Goal: Information Seeking & Learning: Learn about a topic

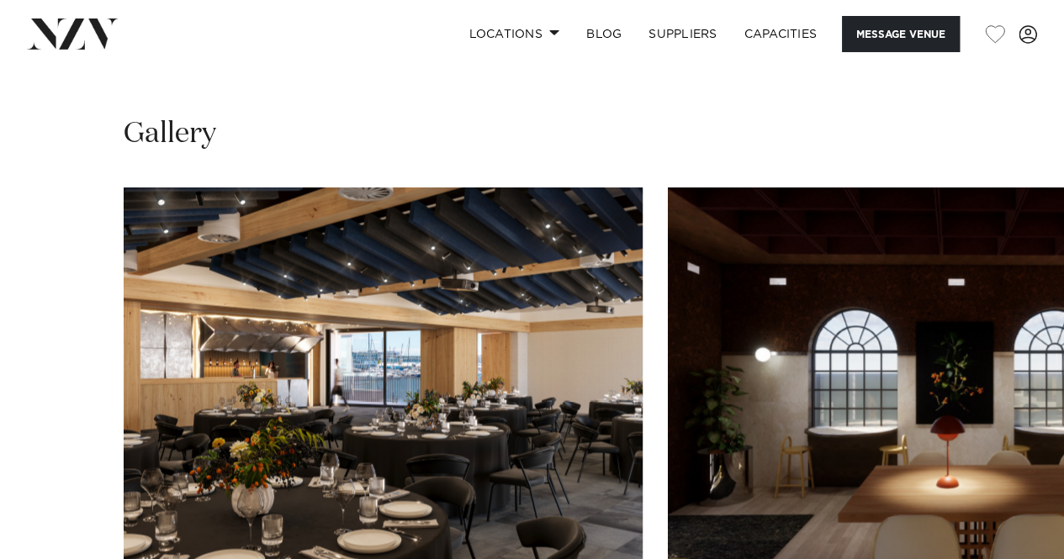
scroll to position [1514, 0]
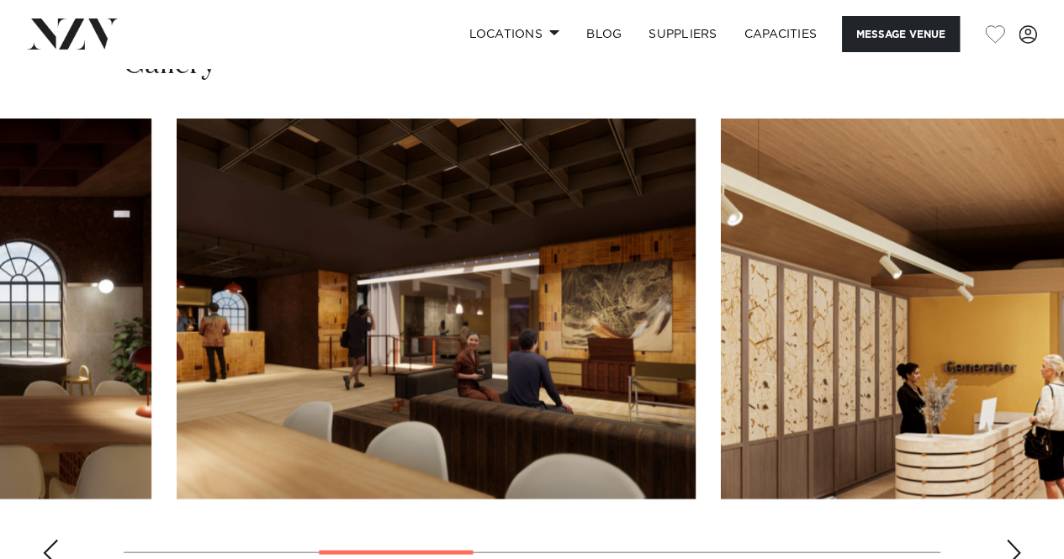
click at [177, 362] on img "3 / 8" at bounding box center [436, 308] width 519 height 381
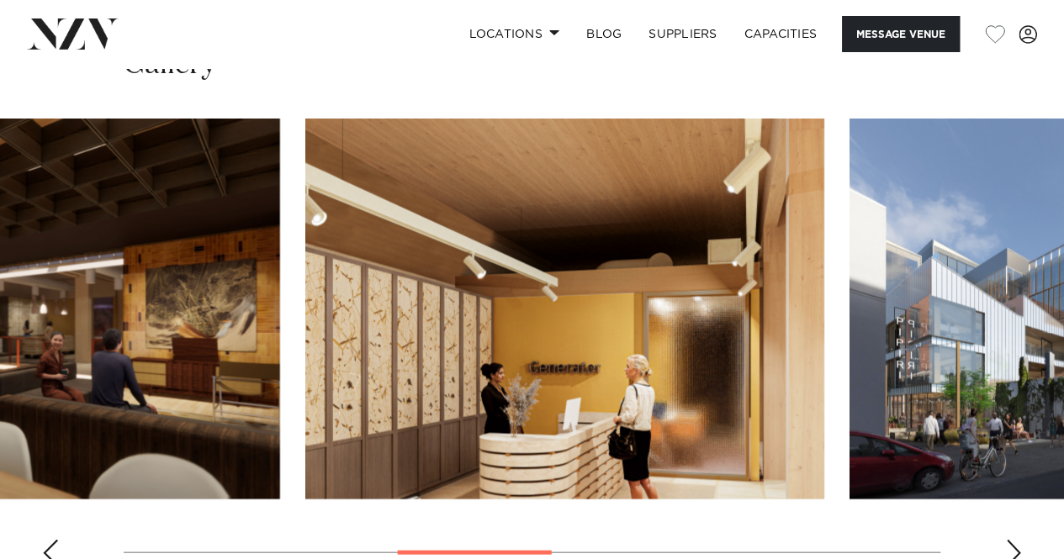
click at [305, 378] on img "4 / 8" at bounding box center [564, 308] width 519 height 381
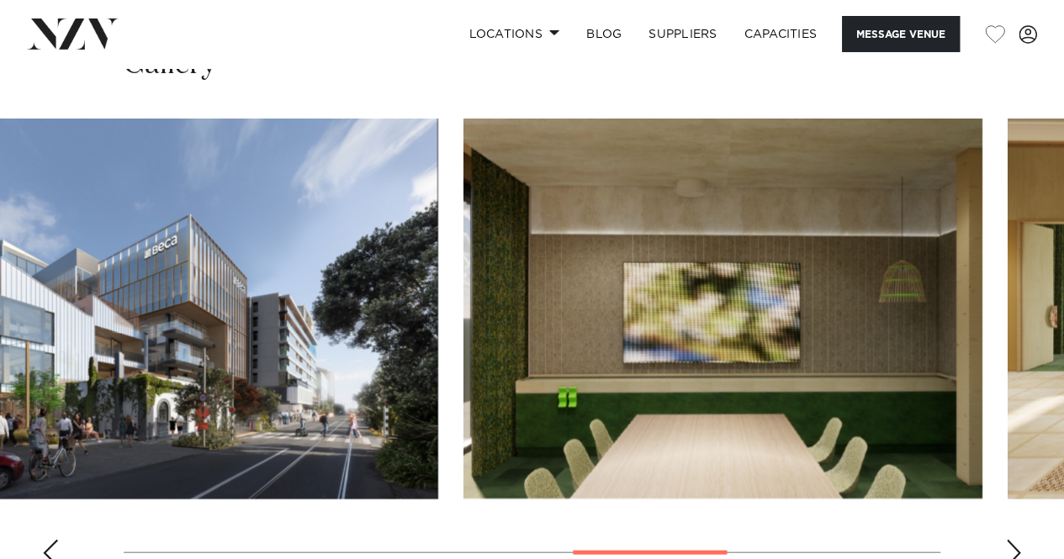
click at [463, 375] on img "6 / 8" at bounding box center [722, 308] width 519 height 381
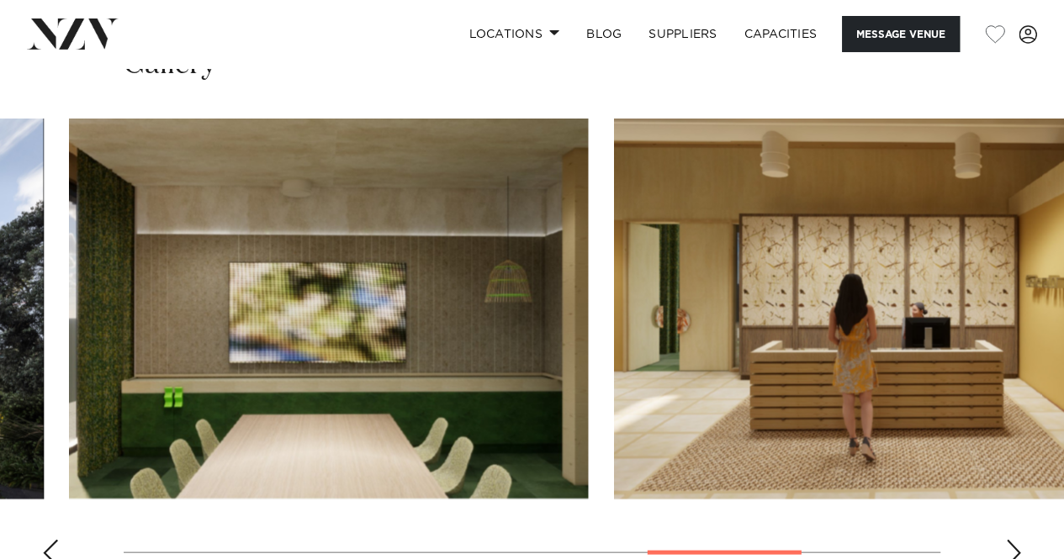
click at [968, 376] on img "7 / 8" at bounding box center [872, 308] width 519 height 381
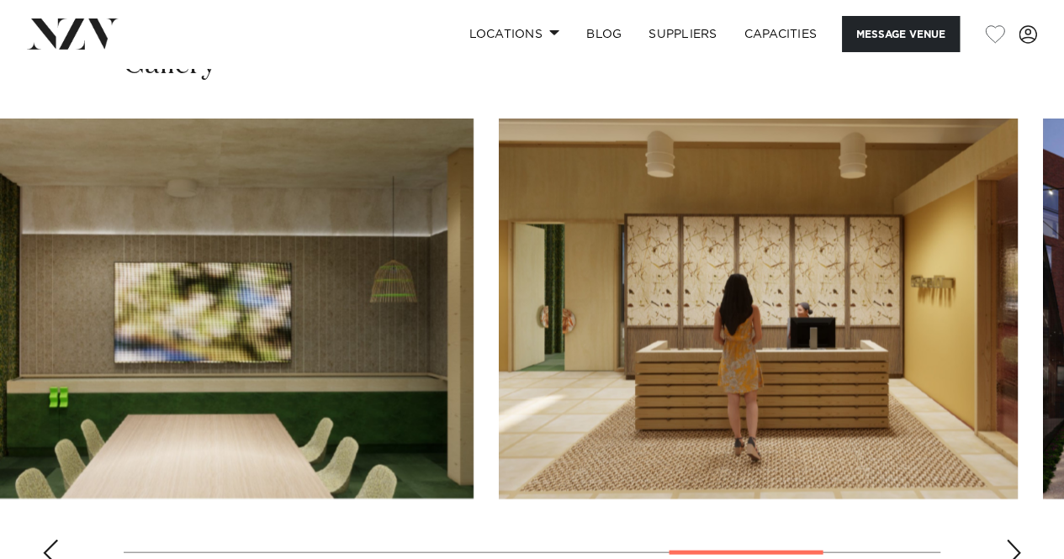
click at [499, 363] on img "7 / 8" at bounding box center [758, 308] width 519 height 381
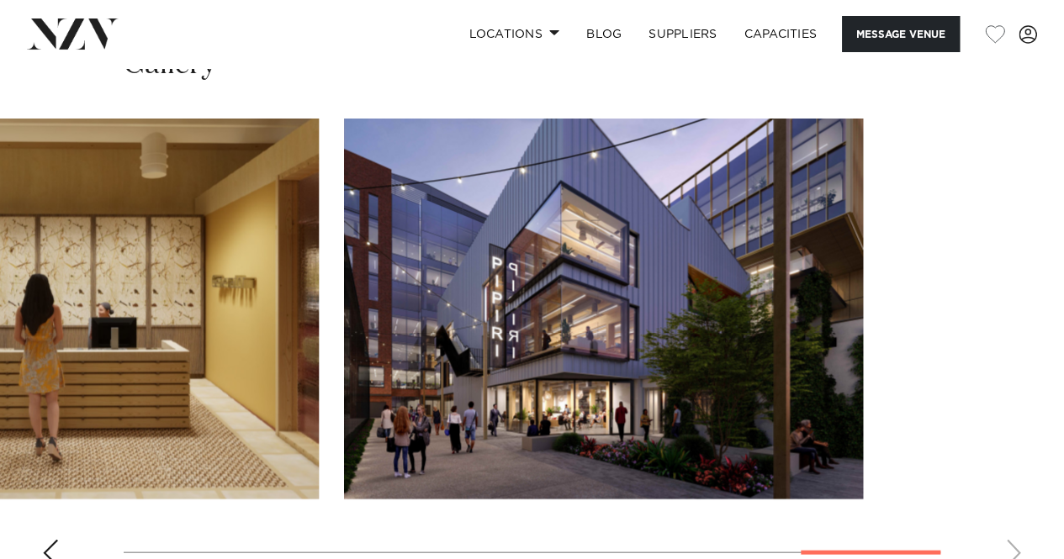
click at [493, 409] on img "8 / 8" at bounding box center [603, 308] width 519 height 381
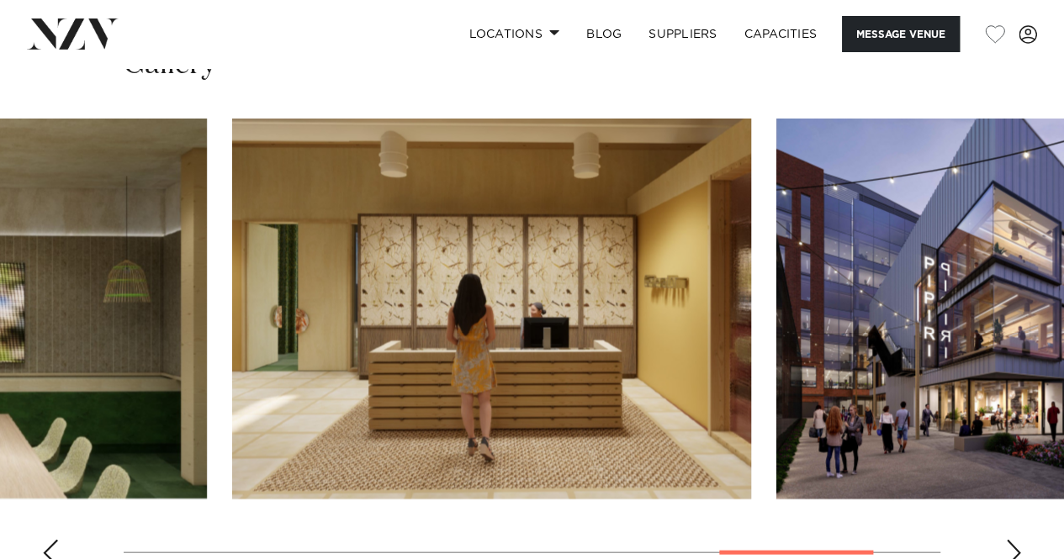
click at [990, 388] on img "8 / 8" at bounding box center [1035, 308] width 519 height 381
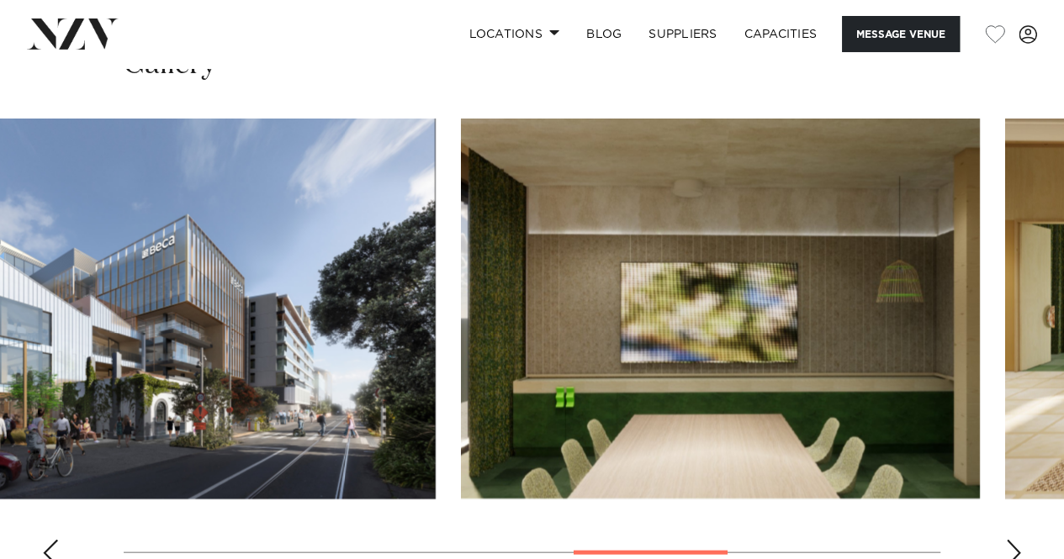
click at [870, 365] on img "6 / 8" at bounding box center [720, 308] width 519 height 381
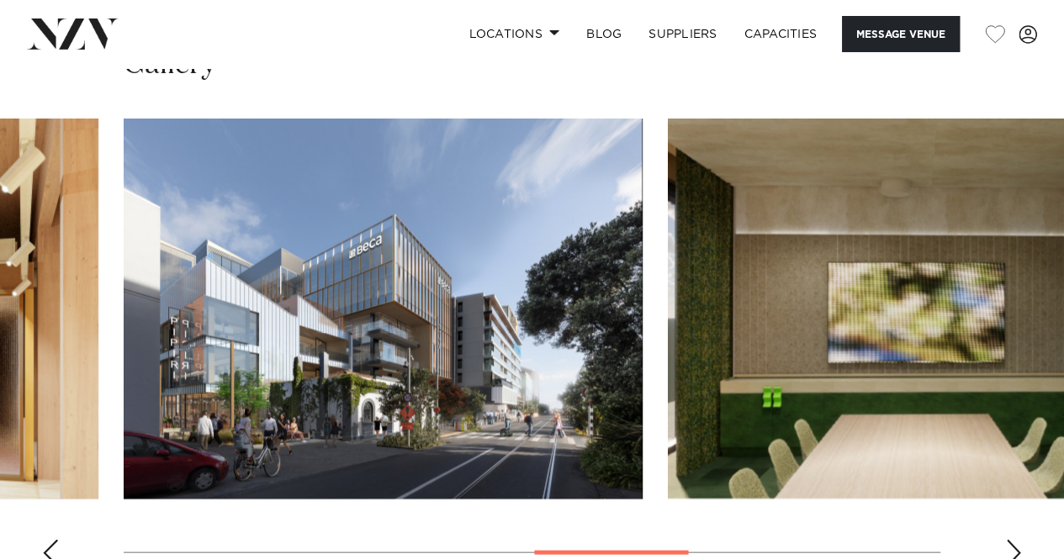
click at [643, 244] on img "5 / 8" at bounding box center [383, 308] width 519 height 381
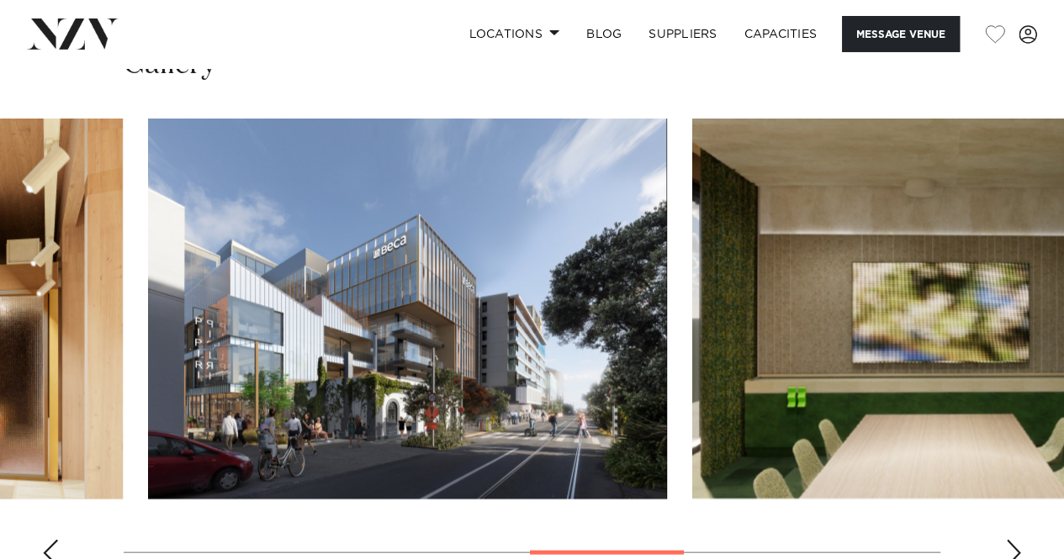
click at [148, 441] on img "5 / 8" at bounding box center [407, 308] width 519 height 381
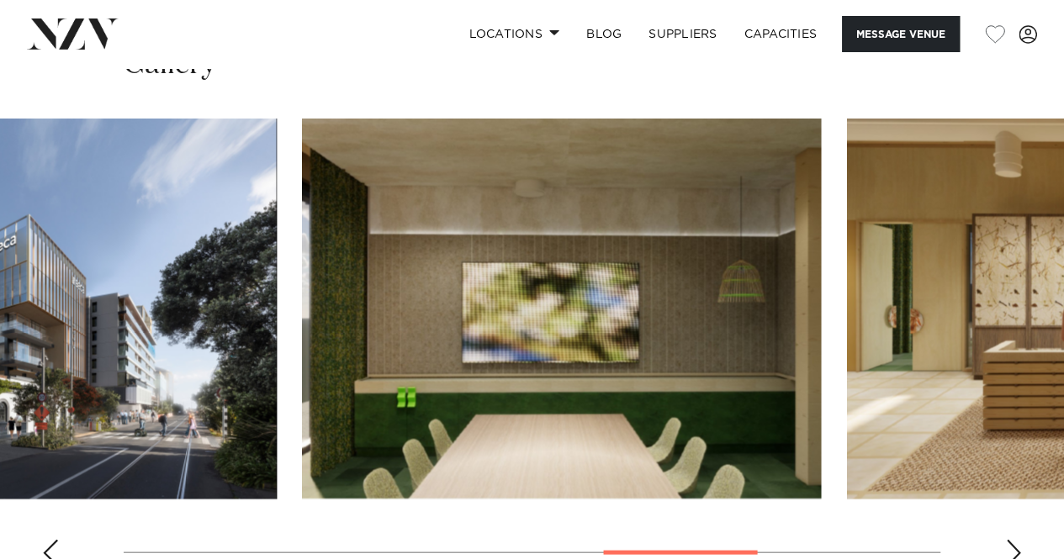
click at [303, 425] on img "6 / 8" at bounding box center [561, 308] width 519 height 381
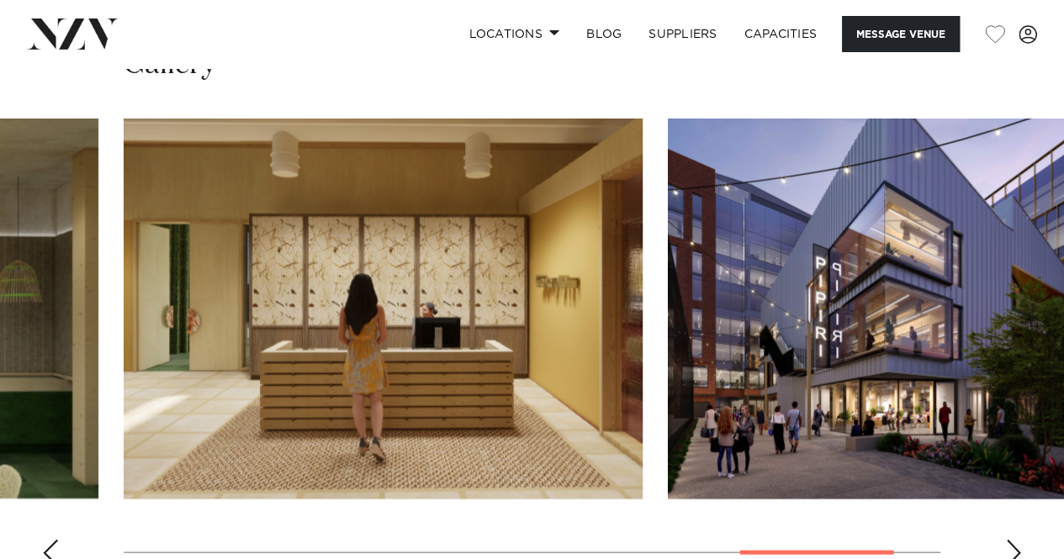
click at [0, 0] on slot at bounding box center [0, 0] width 0 height 0
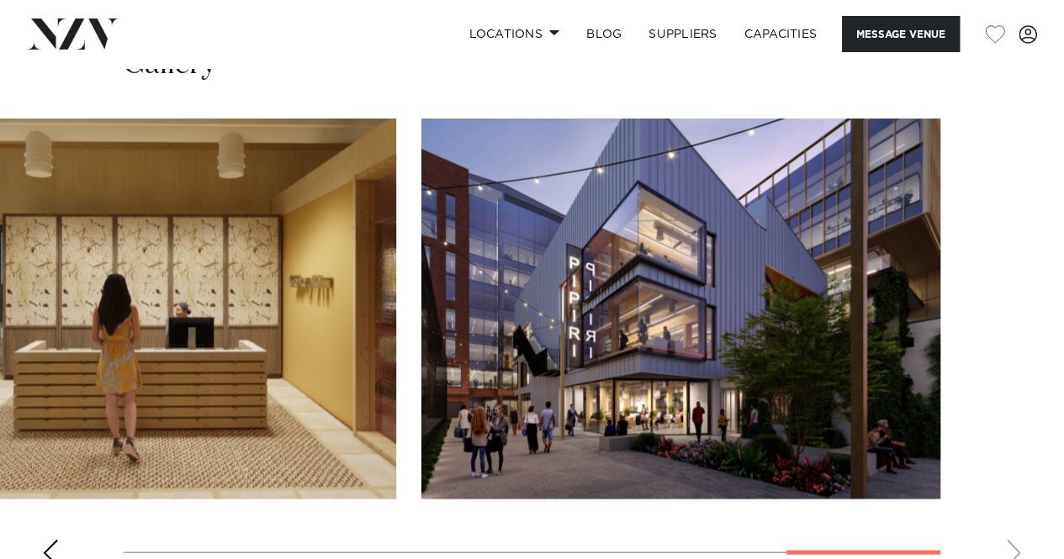
click at [940, 395] on img "8 / 8" at bounding box center [680, 308] width 519 height 381
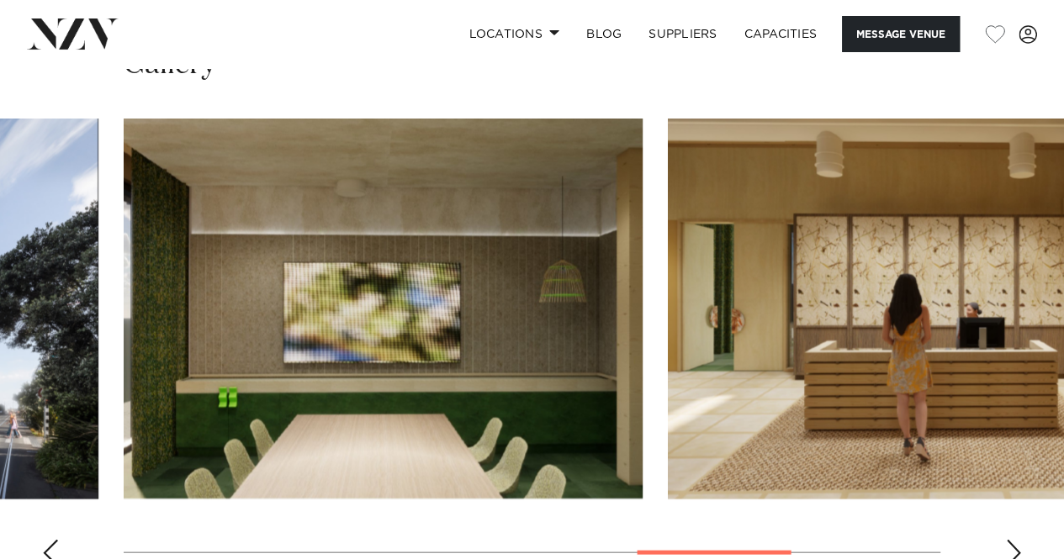
click at [643, 382] on img "6 / 8" at bounding box center [383, 308] width 519 height 381
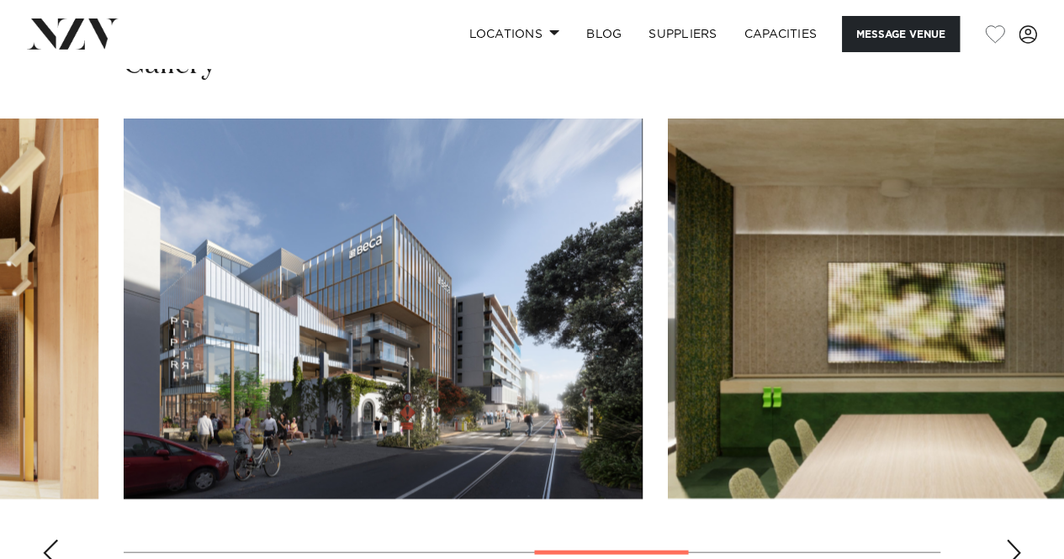
click at [643, 369] on img "5 / 8" at bounding box center [383, 308] width 519 height 381
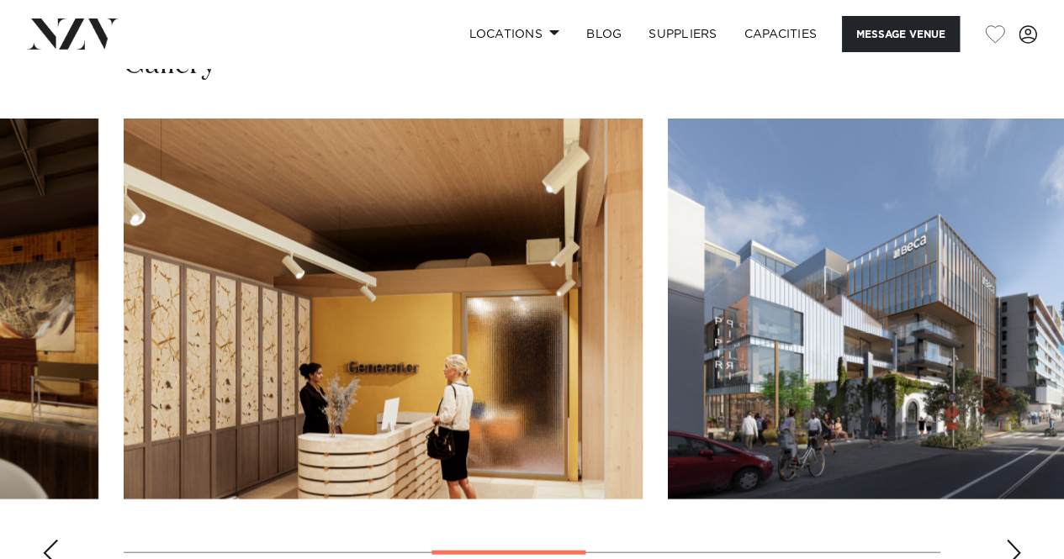
click at [624, 334] on img "4 / 8" at bounding box center [383, 308] width 519 height 381
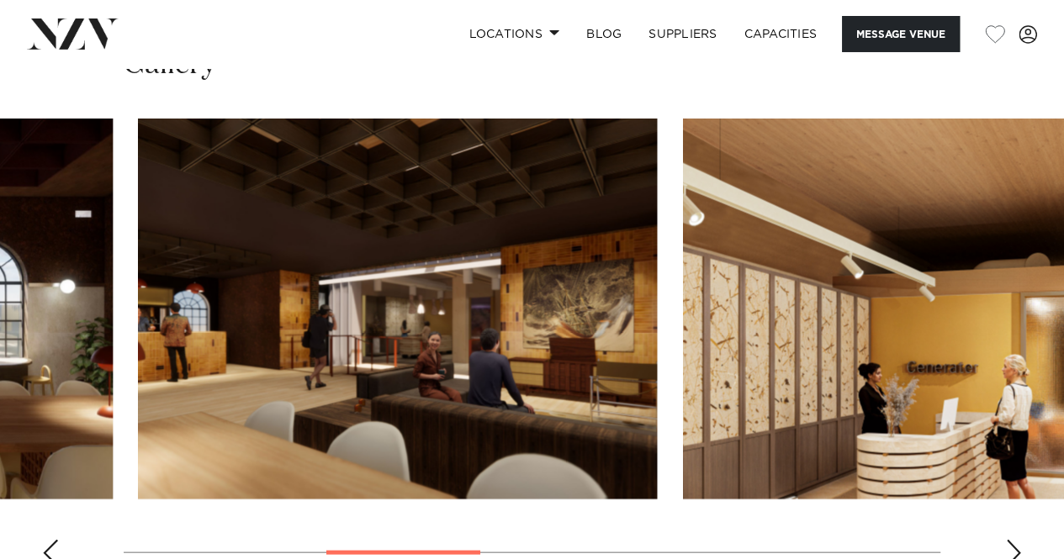
click at [657, 346] on img "3 / 8" at bounding box center [397, 308] width 519 height 381
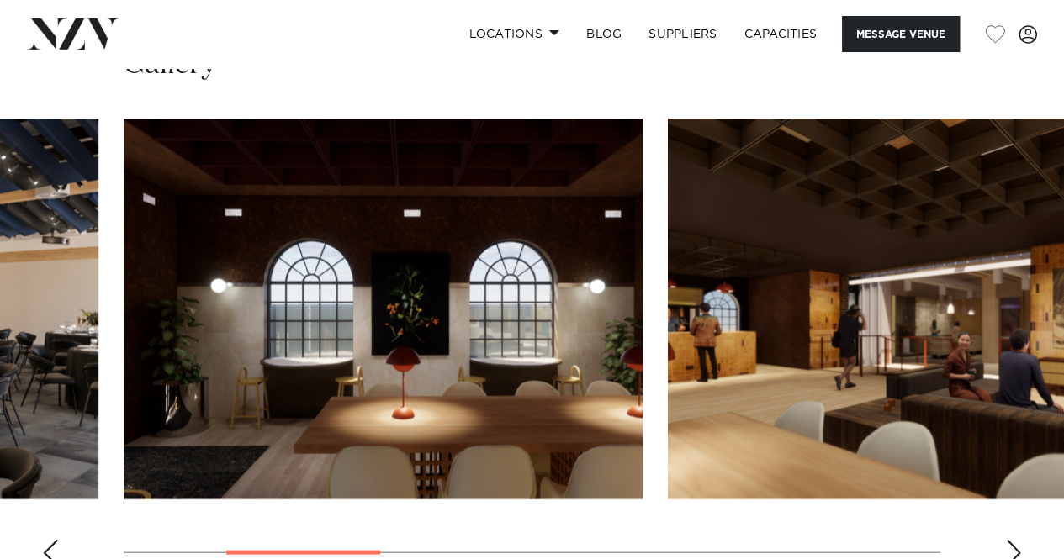
click at [643, 342] on img "2 / 8" at bounding box center [383, 308] width 519 height 381
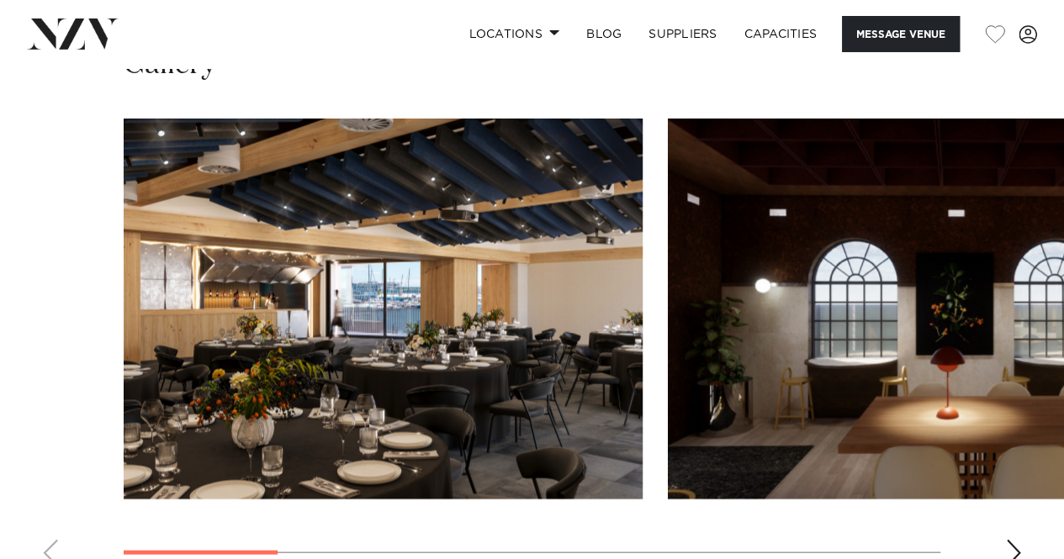
click at [0, 0] on slot at bounding box center [0, 0] width 0 height 0
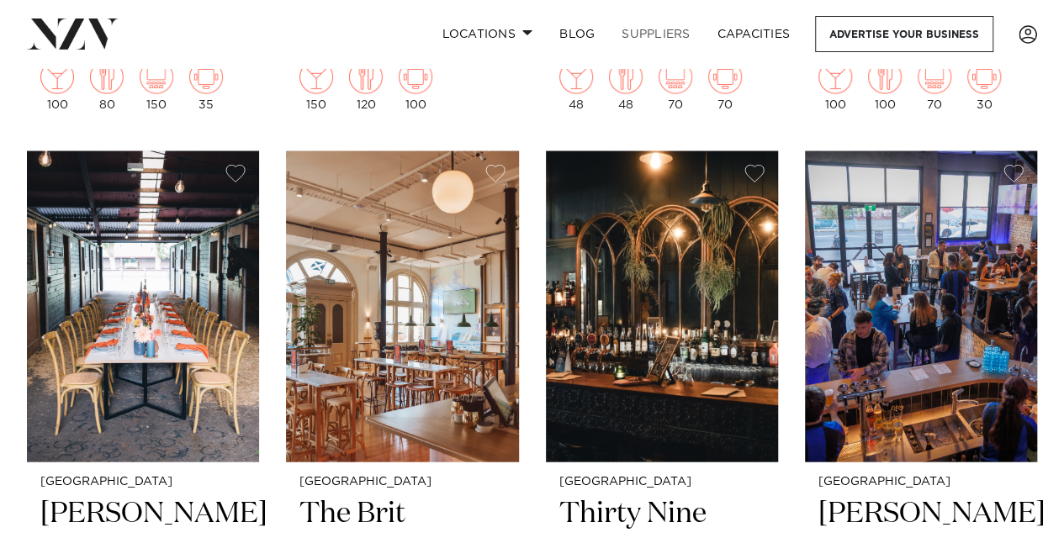
scroll to position [17665, 0]
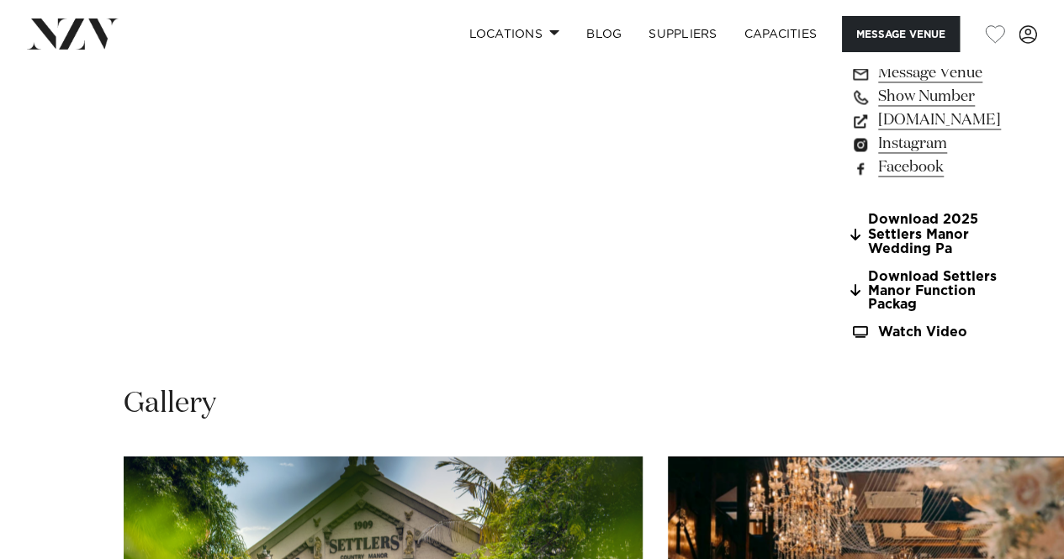
scroll to position [1598, 0]
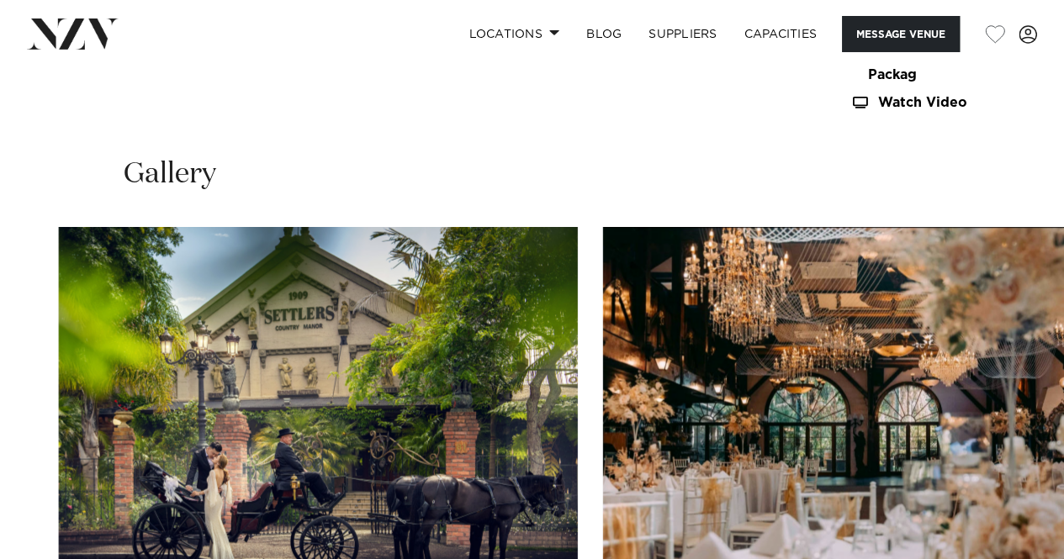
click at [603, 285] on img "2 / 30" at bounding box center [862, 417] width 519 height 381
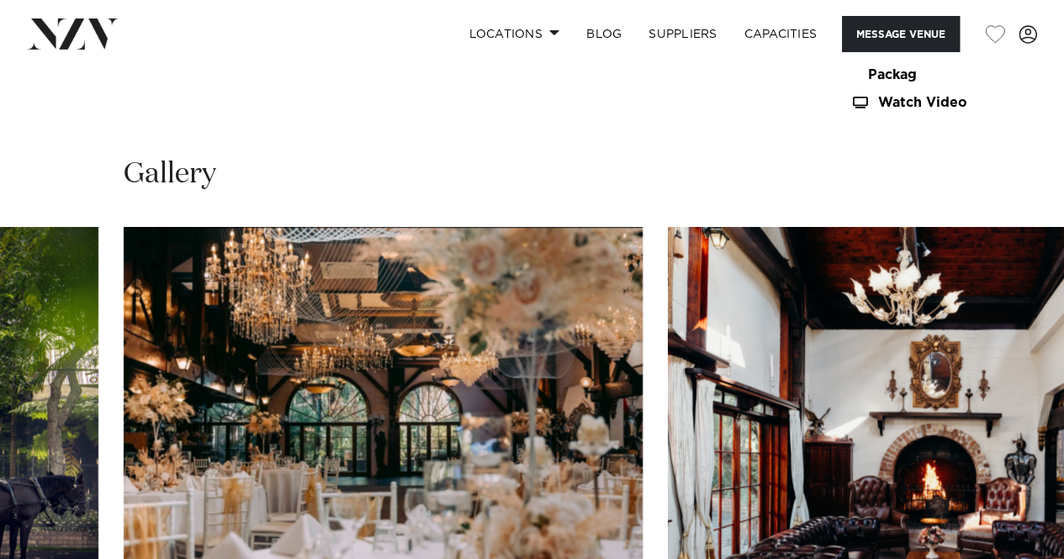
click at [668, 227] on img "3 / 30" at bounding box center [927, 417] width 519 height 381
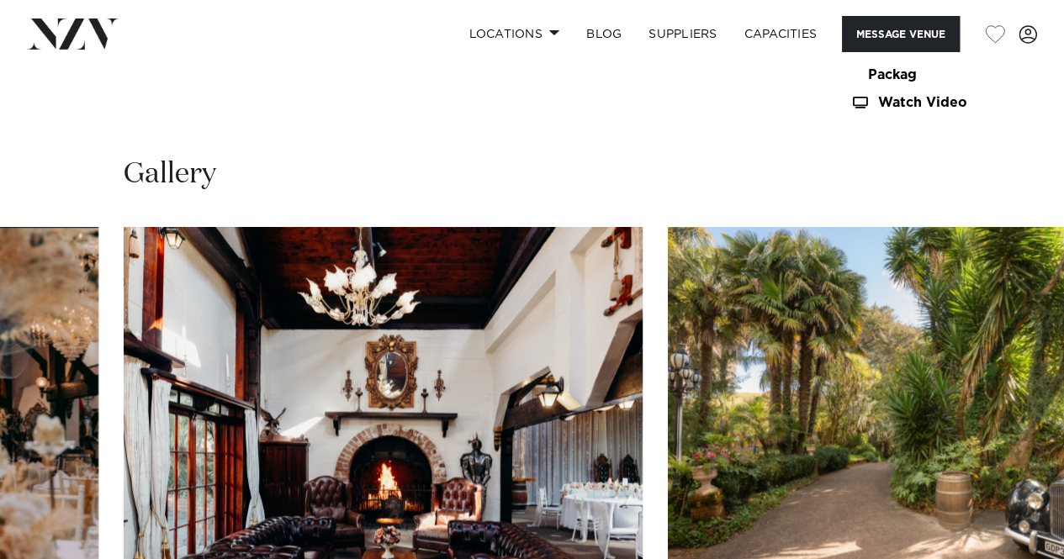
click at [668, 335] on img "4 / 30" at bounding box center [927, 417] width 519 height 381
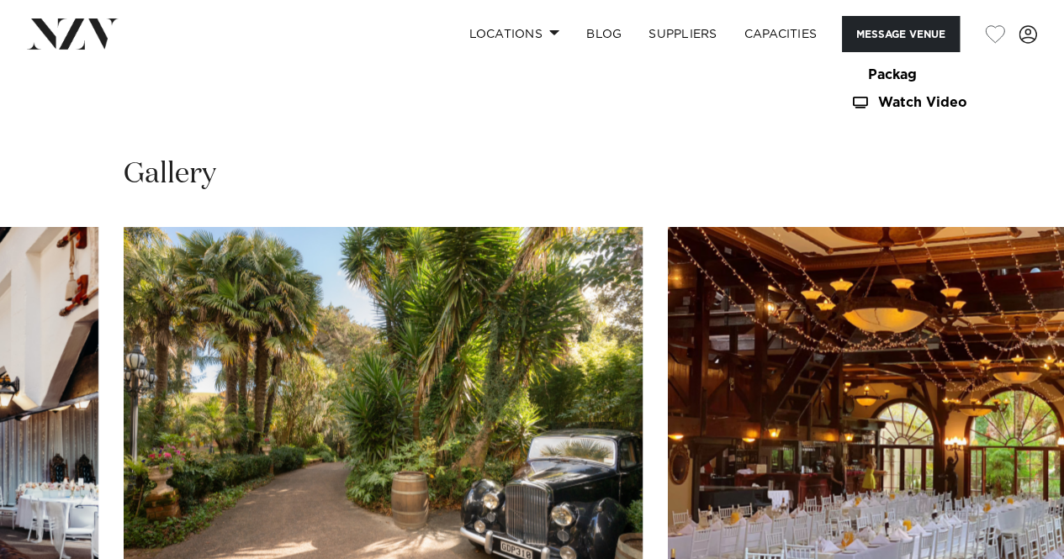
click at [668, 268] on img "5 / 30" at bounding box center [927, 417] width 519 height 381
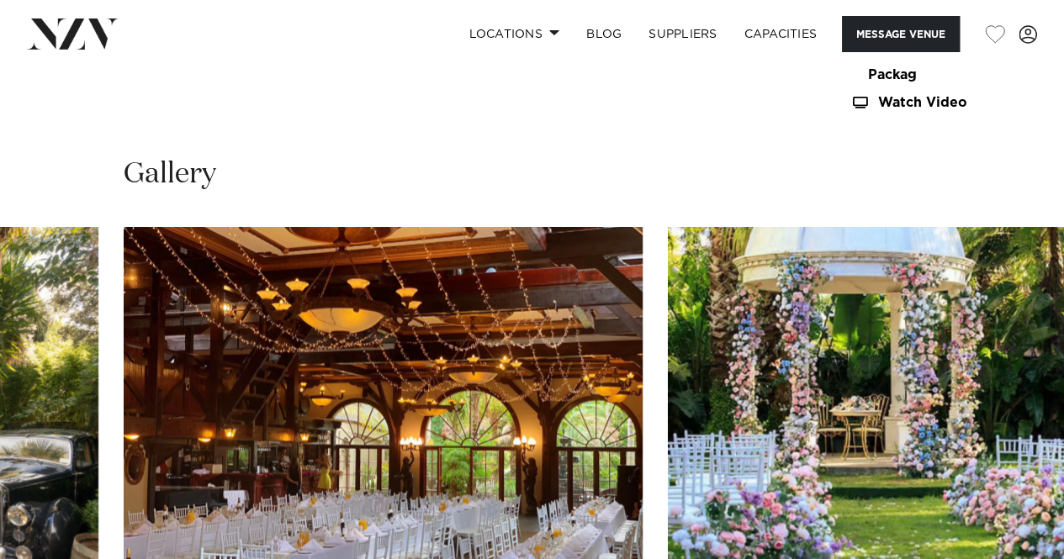
click at [668, 257] on img "6 / 30" at bounding box center [927, 417] width 519 height 381
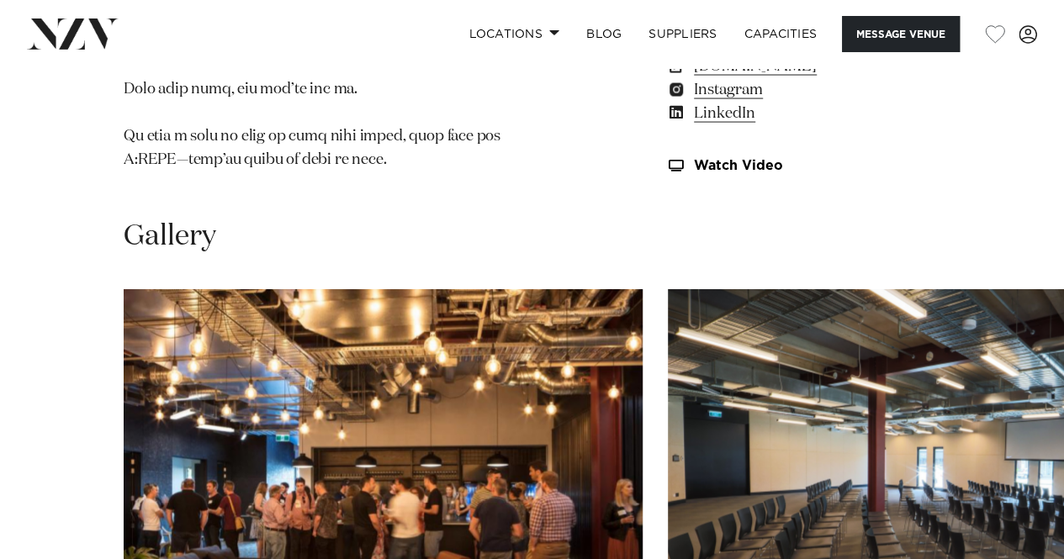
scroll to position [1935, 0]
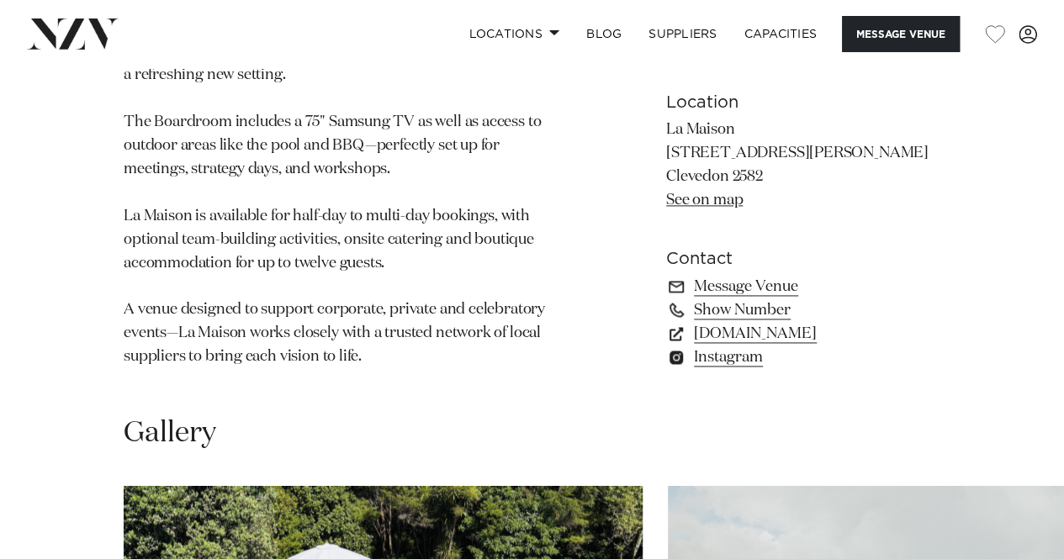
scroll to position [1430, 0]
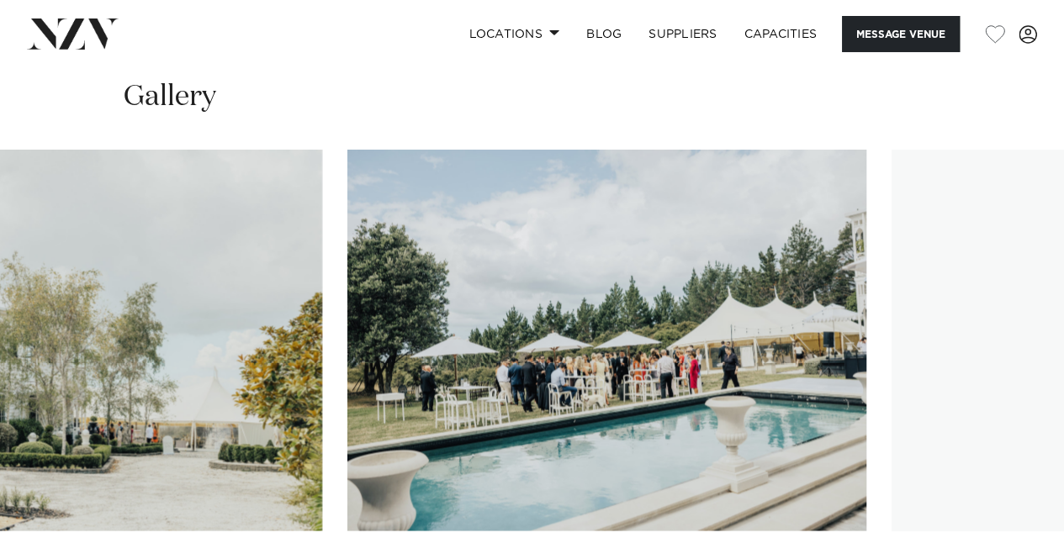
click at [0, 331] on img "2 / 30" at bounding box center [62, 340] width 519 height 381
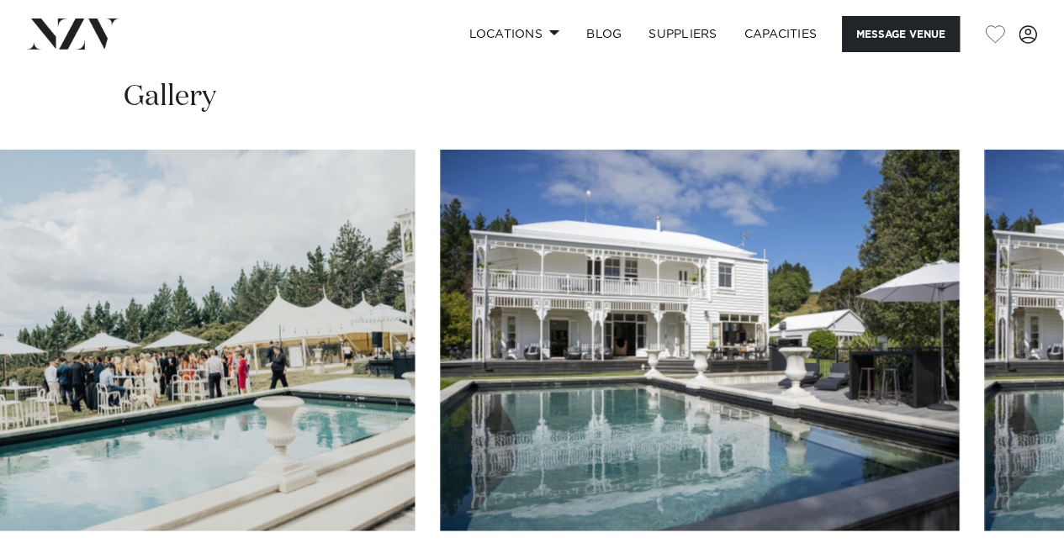
click at [455, 344] on img "4 / 30" at bounding box center [699, 340] width 519 height 381
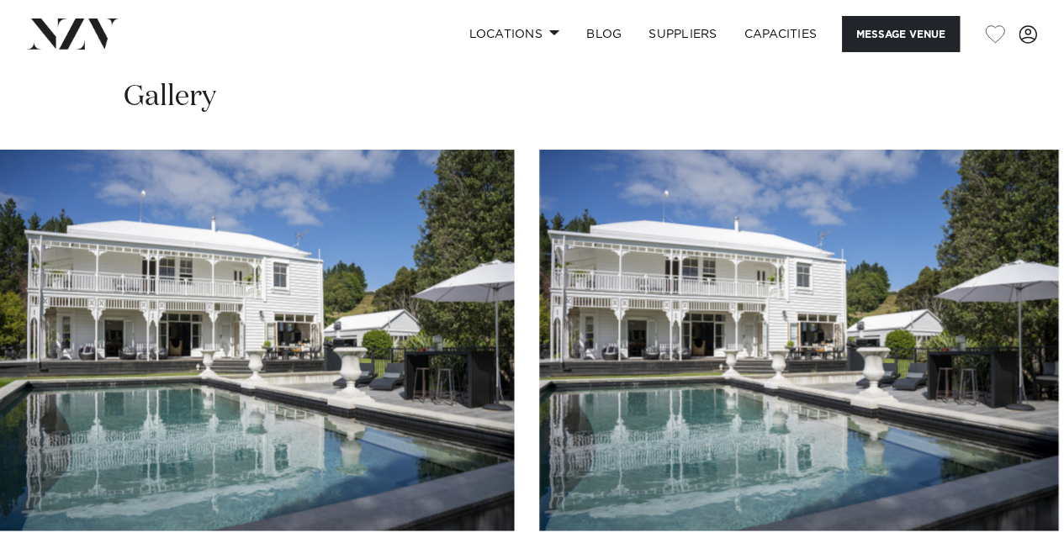
click at [539, 351] on img "5 / 30" at bounding box center [798, 340] width 519 height 381
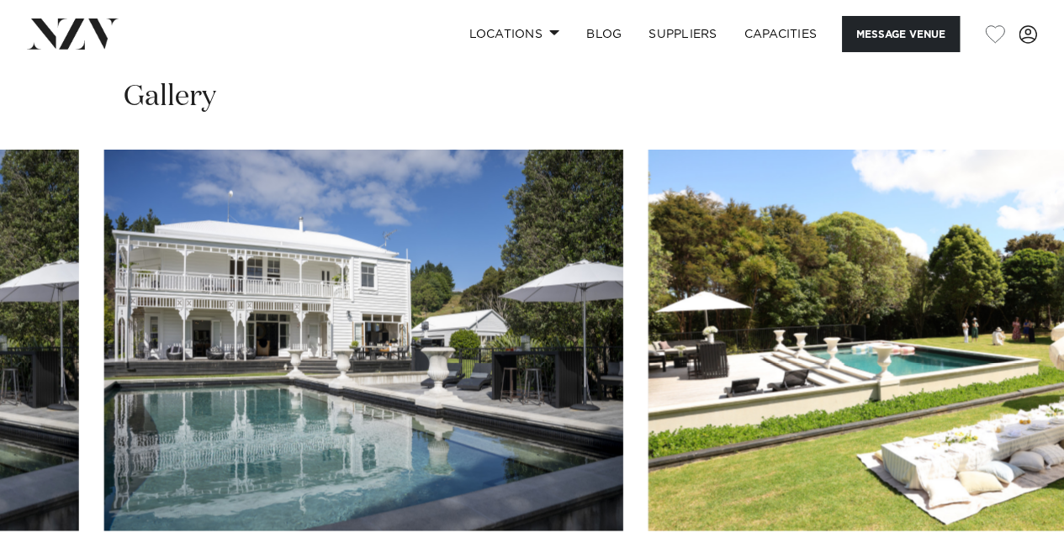
click at [649, 347] on img "6 / 30" at bounding box center [908, 340] width 519 height 381
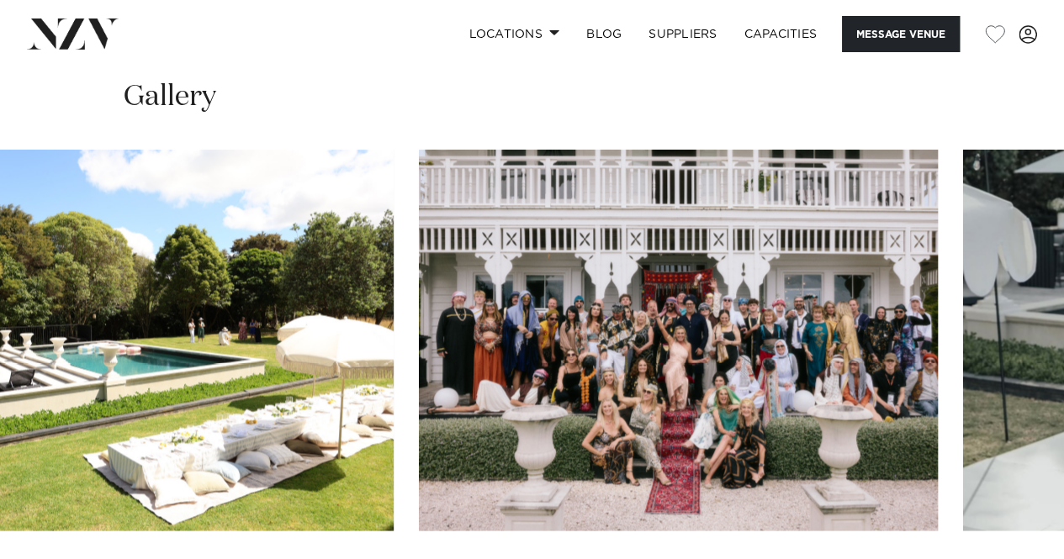
click at [419, 401] on img "7 / 30" at bounding box center [678, 340] width 519 height 381
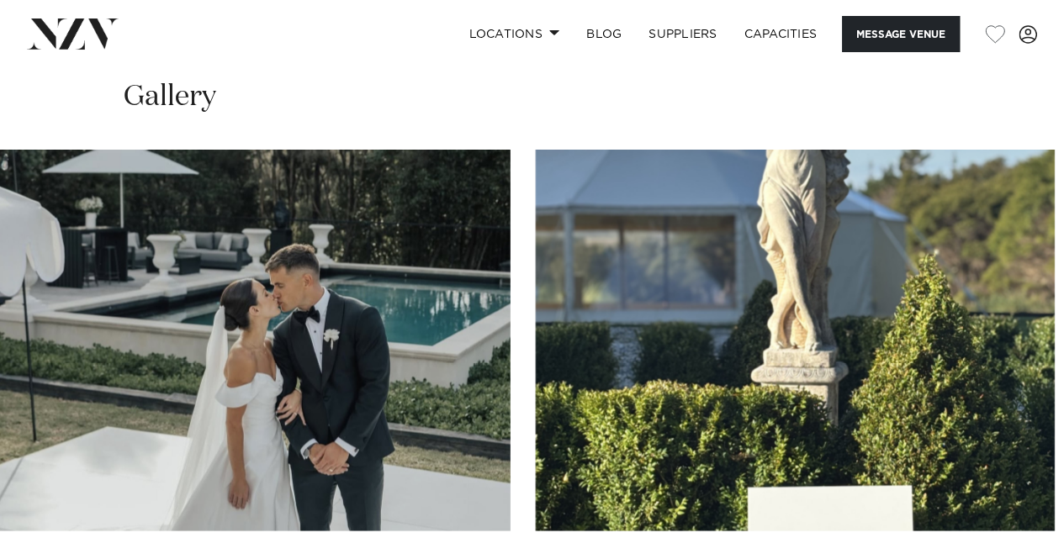
click at [536, 386] on img "9 / 30" at bounding box center [795, 340] width 519 height 381
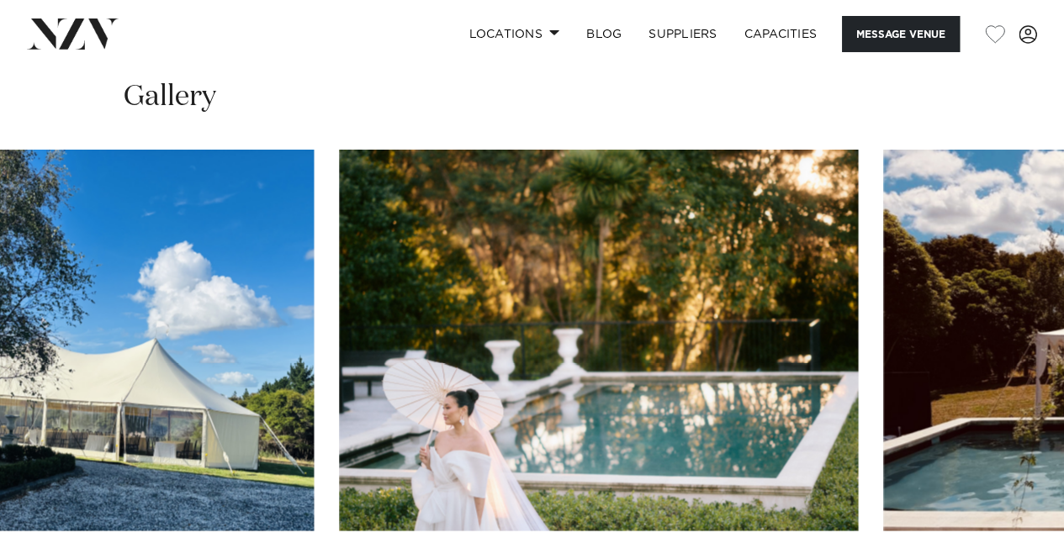
click at [339, 397] on img "11 / 30" at bounding box center [598, 340] width 519 height 381
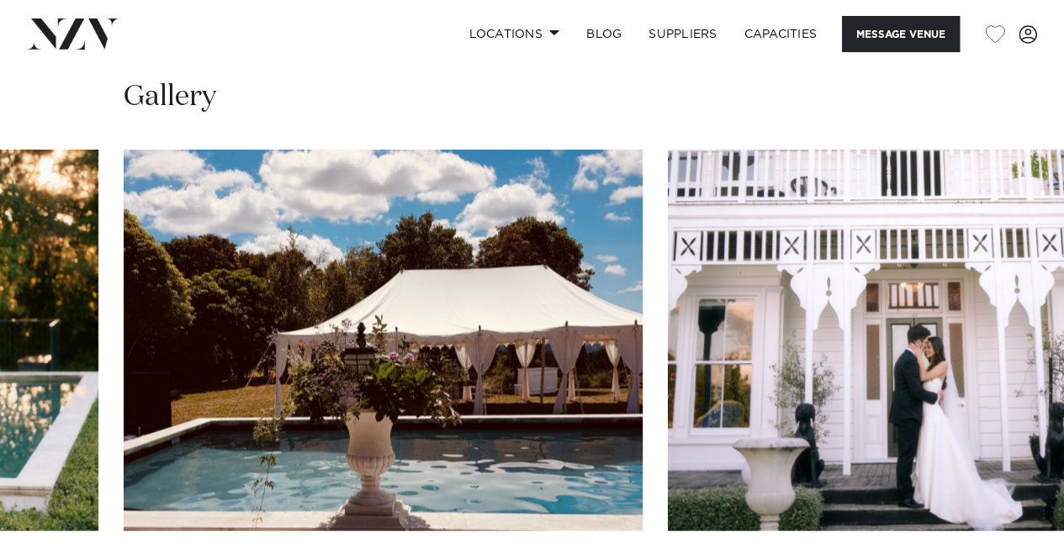
click at [668, 368] on img "13 / 30" at bounding box center [927, 340] width 519 height 381
